Goal: Task Accomplishment & Management: Use online tool/utility

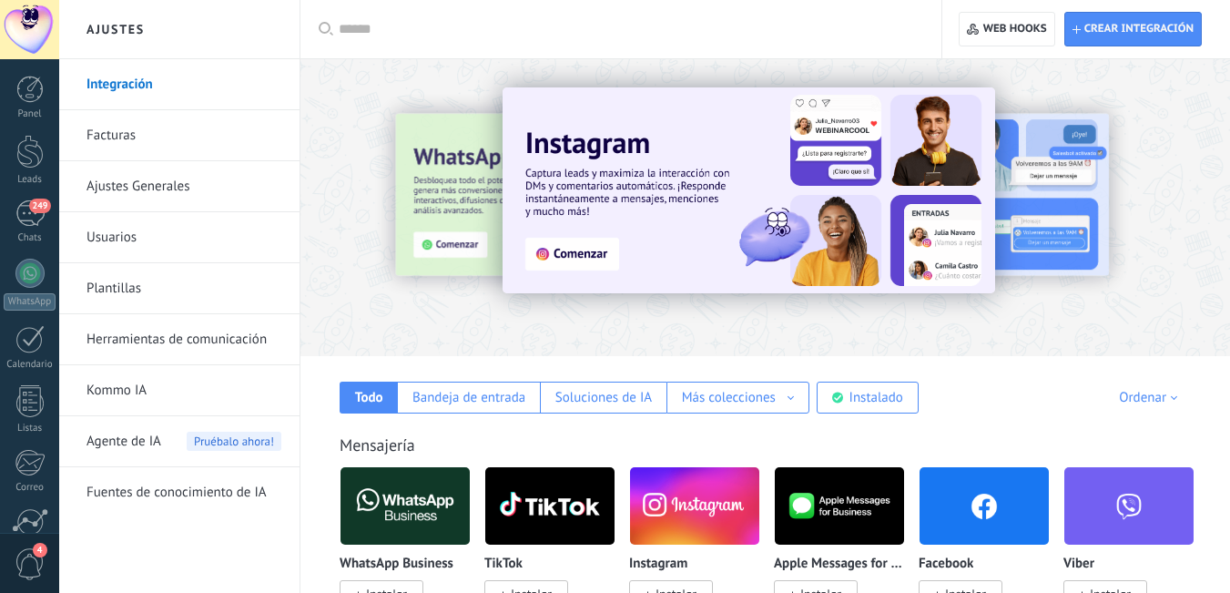
click at [886, 389] on div "Instalado" at bounding box center [877, 397] width 54 height 17
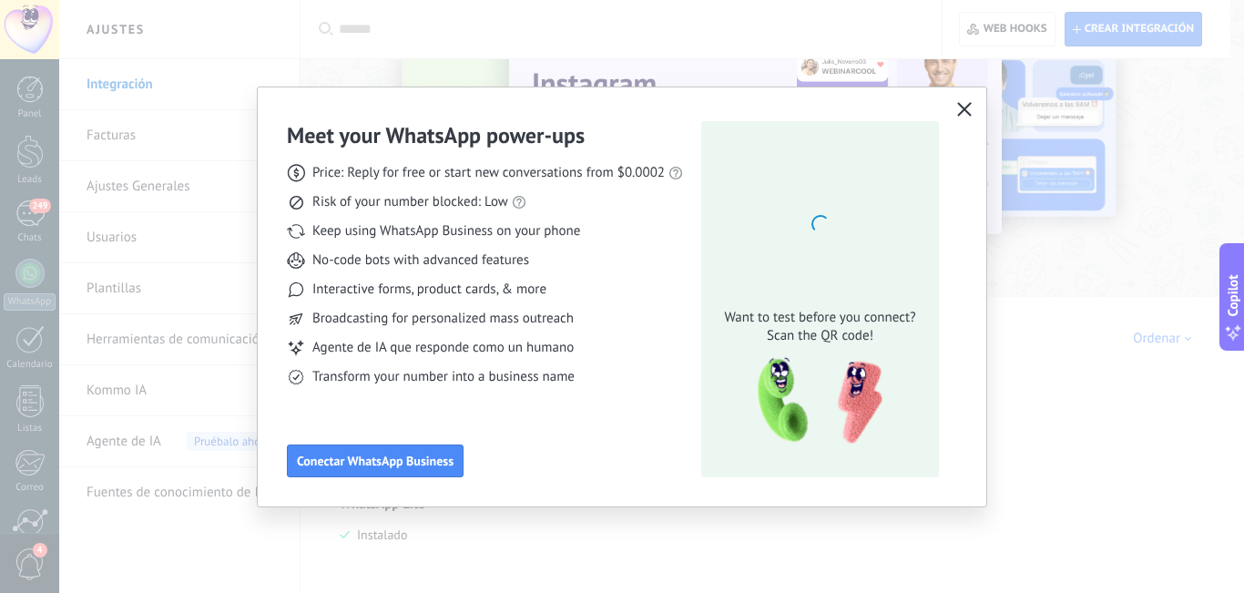
click at [959, 107] on icon "button" at bounding box center [964, 109] width 15 height 15
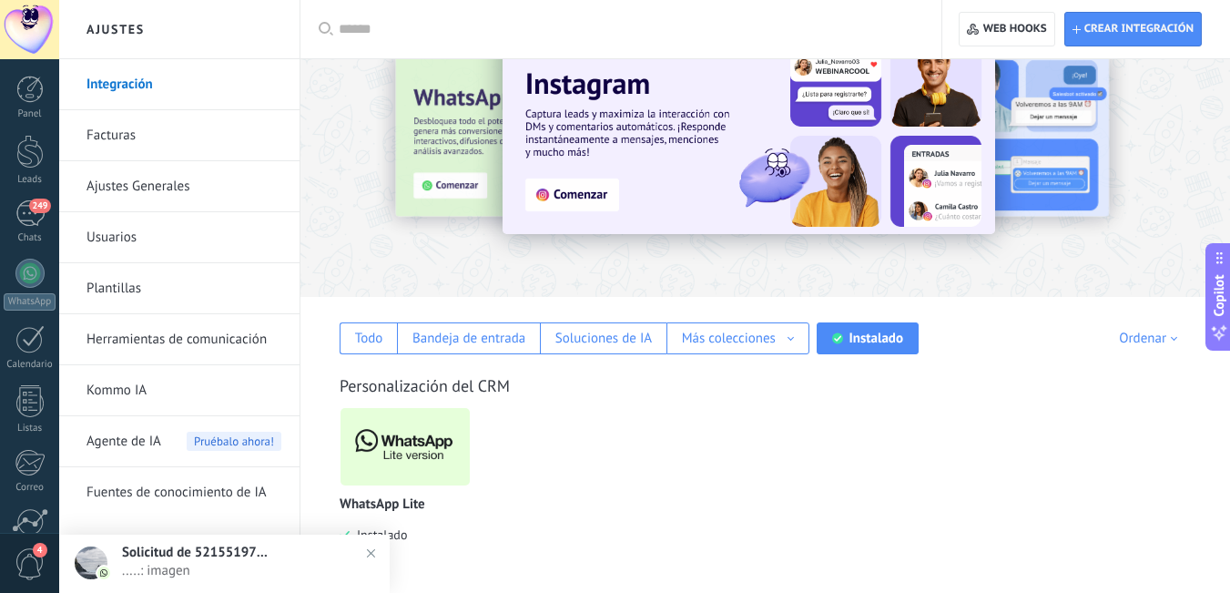
click at [409, 428] on img at bounding box center [405, 447] width 129 height 88
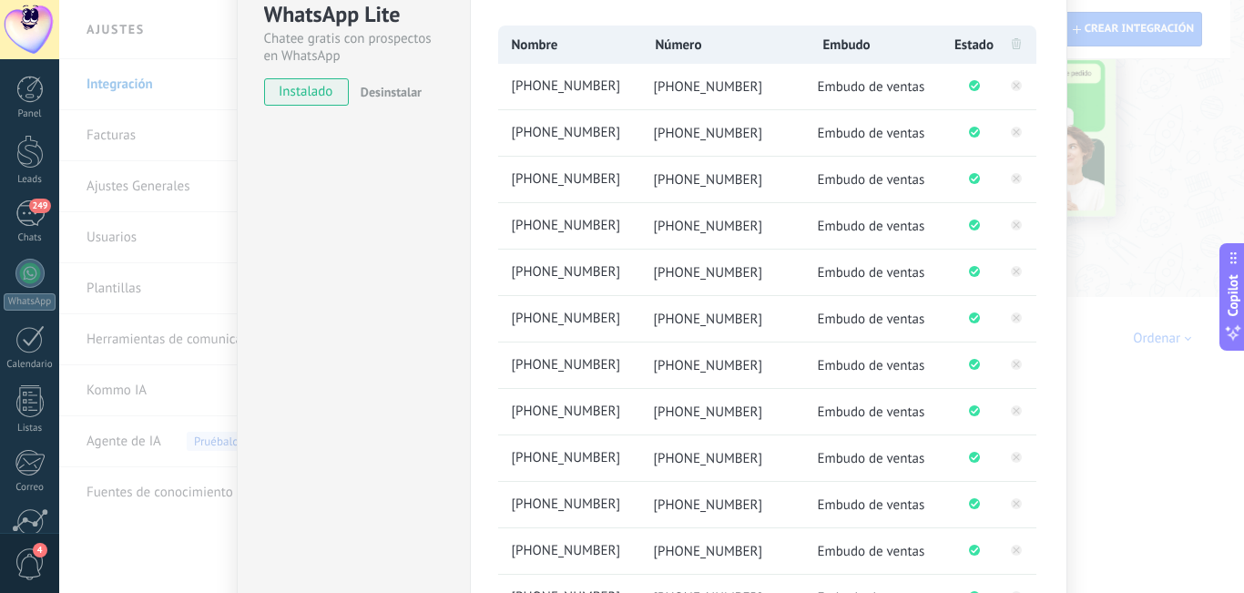
scroll to position [182, 0]
